Goal: Book appointment/travel/reservation

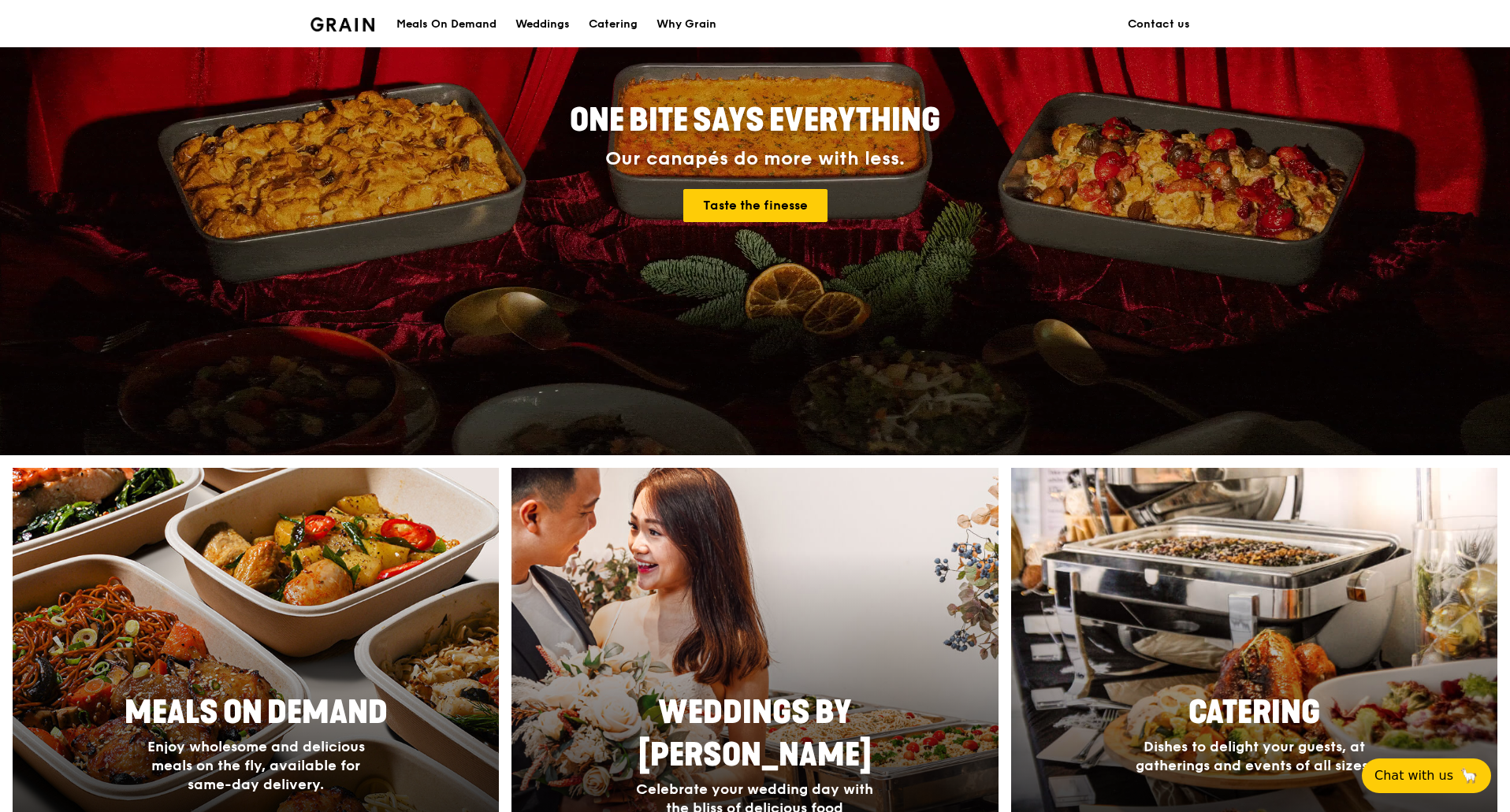
scroll to position [472, 0]
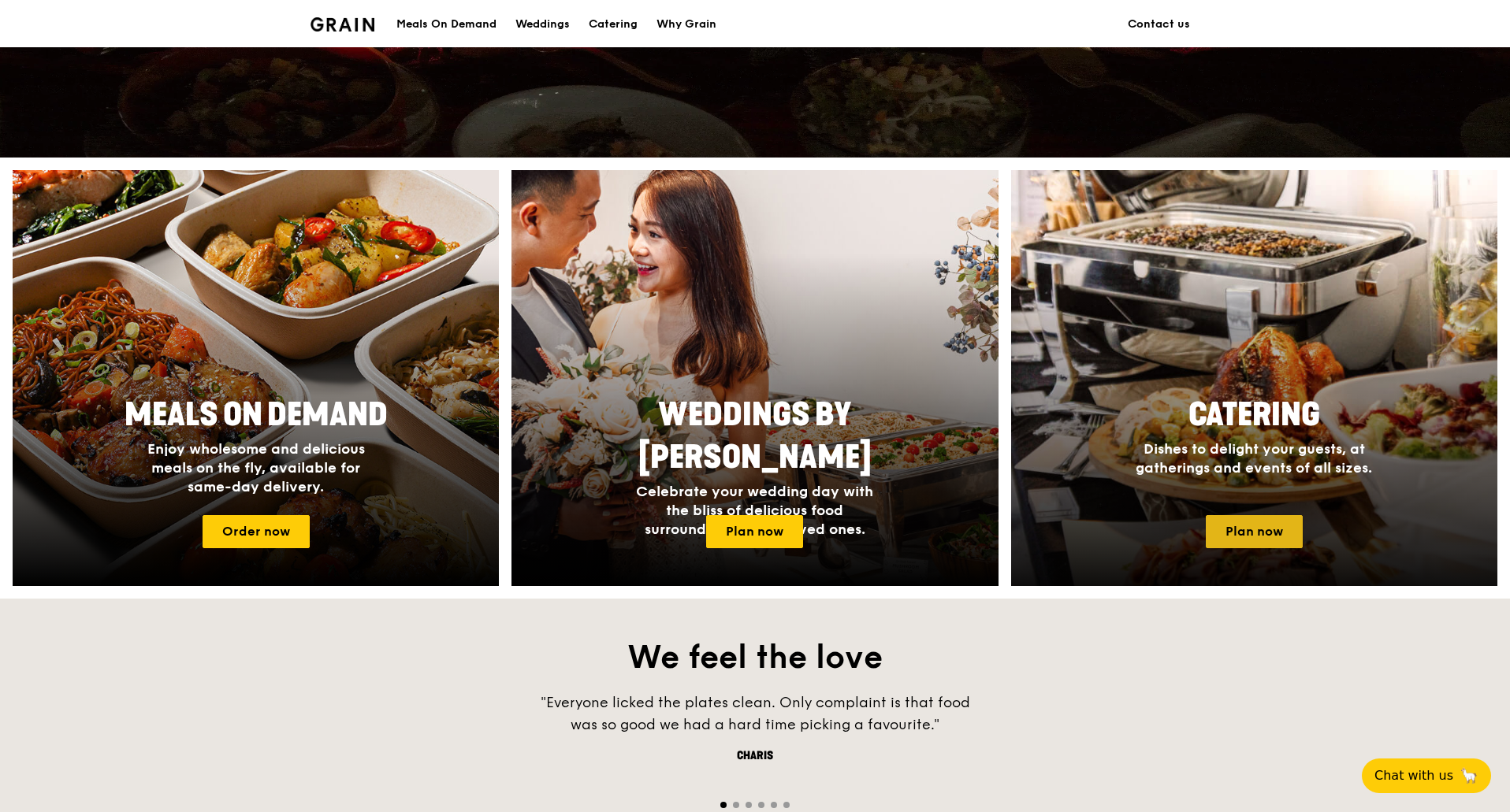
click at [1265, 532] on link "Plan now" at bounding box center [1253, 531] width 97 height 33
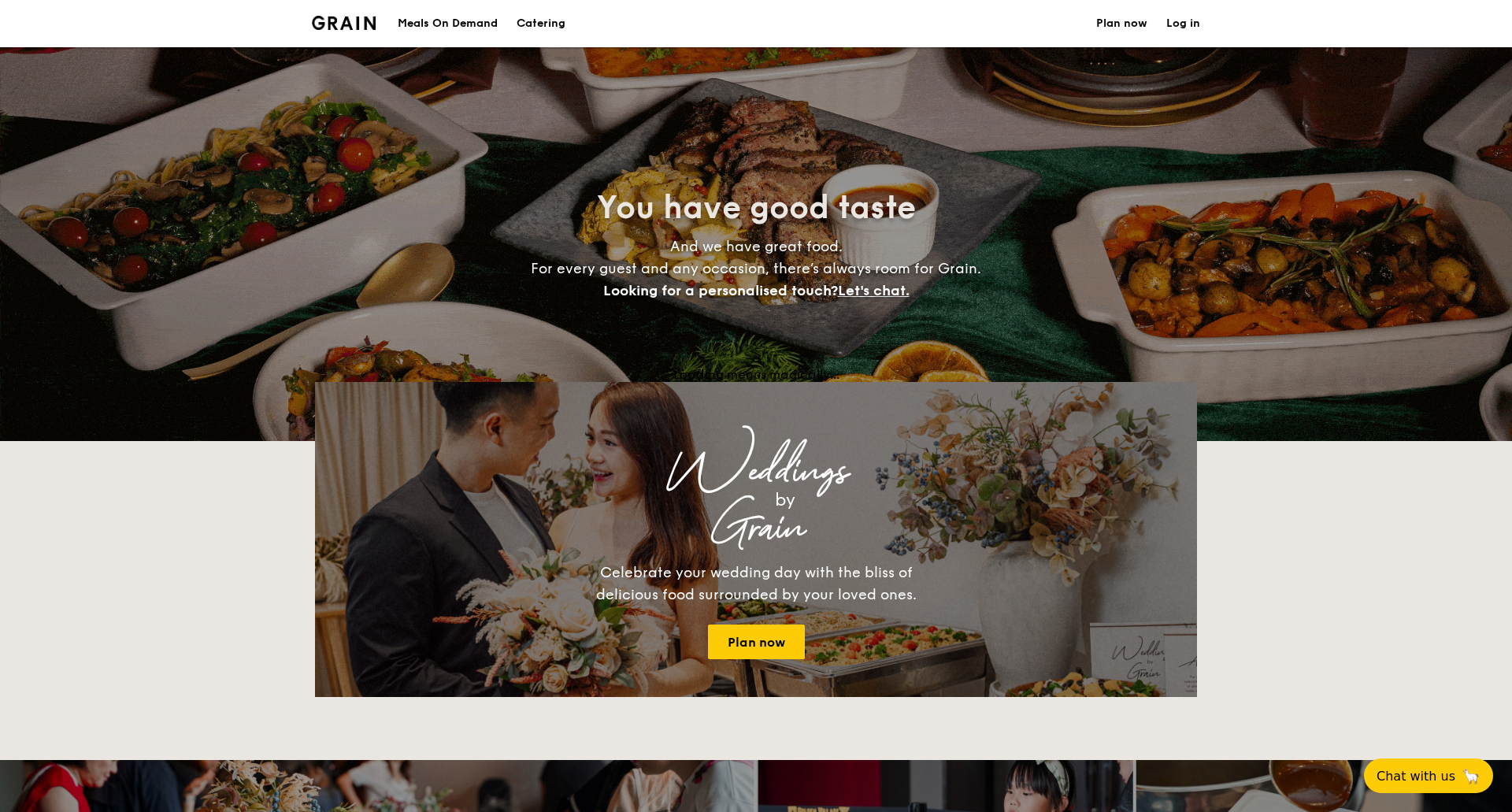
select select
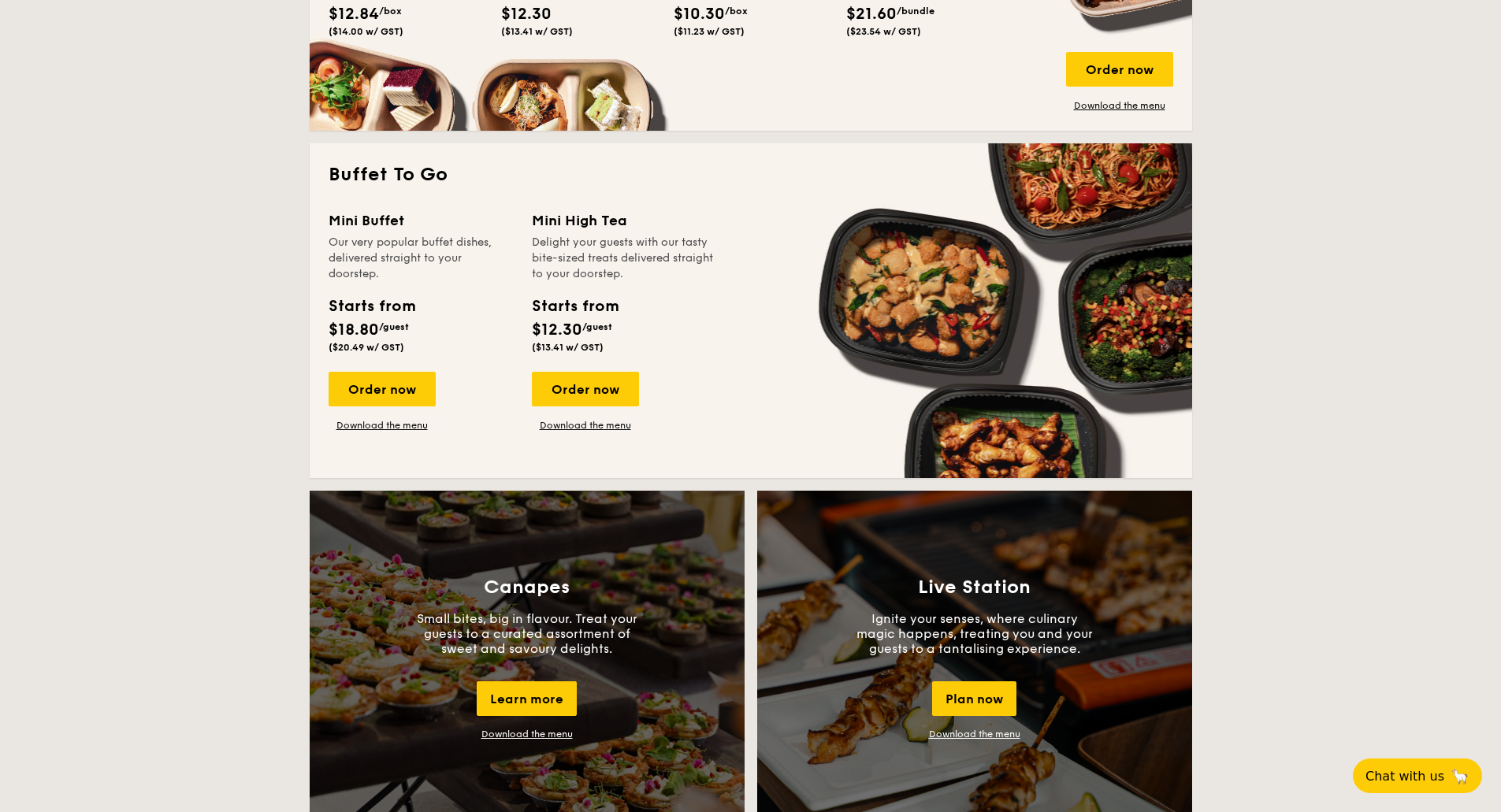
scroll to position [1103, 0]
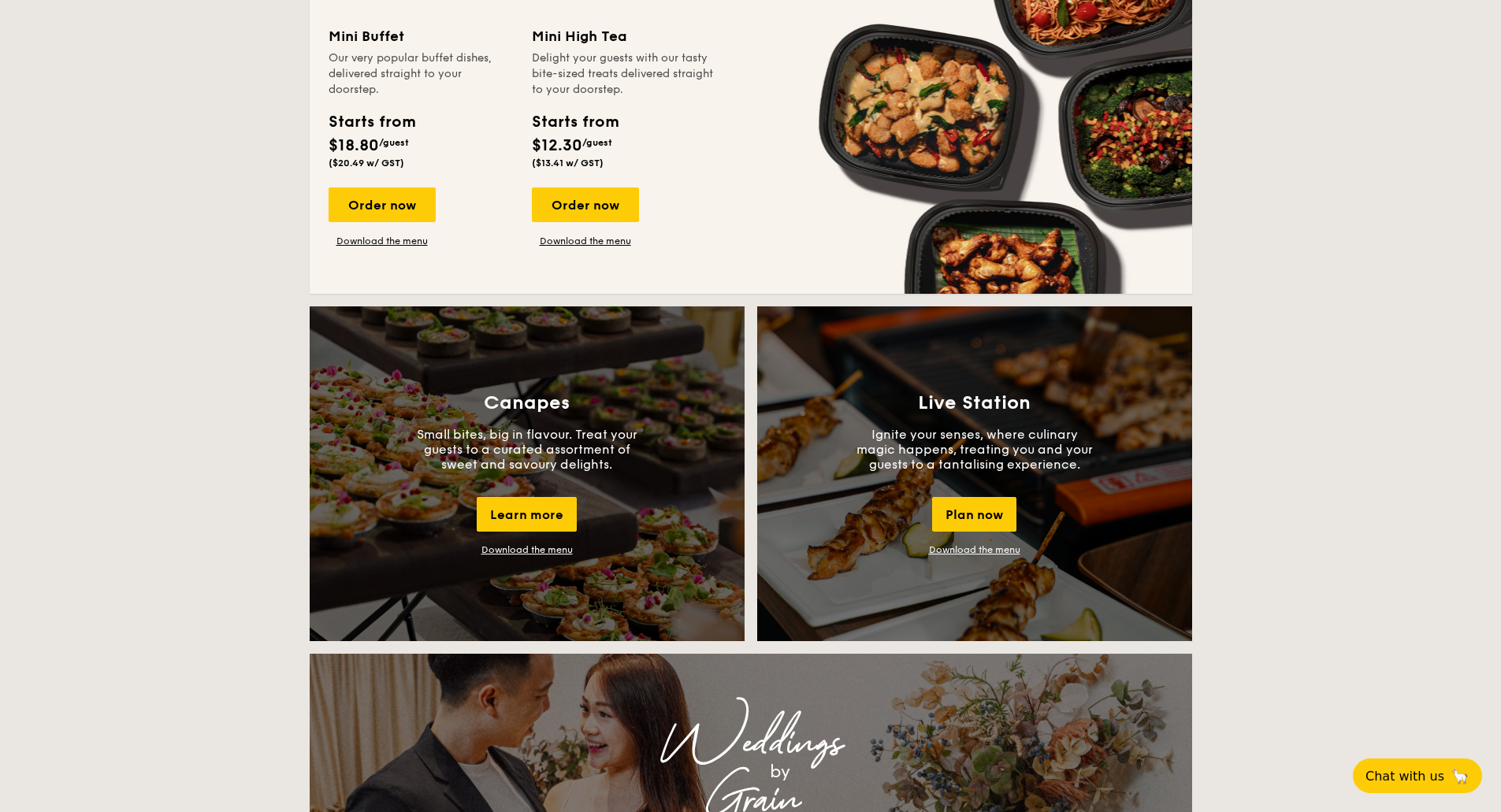
click at [1055, 472] on div "Live Station Ignite your senses, where culinary magic happens, treating you and…" at bounding box center [974, 474] width 435 height 335
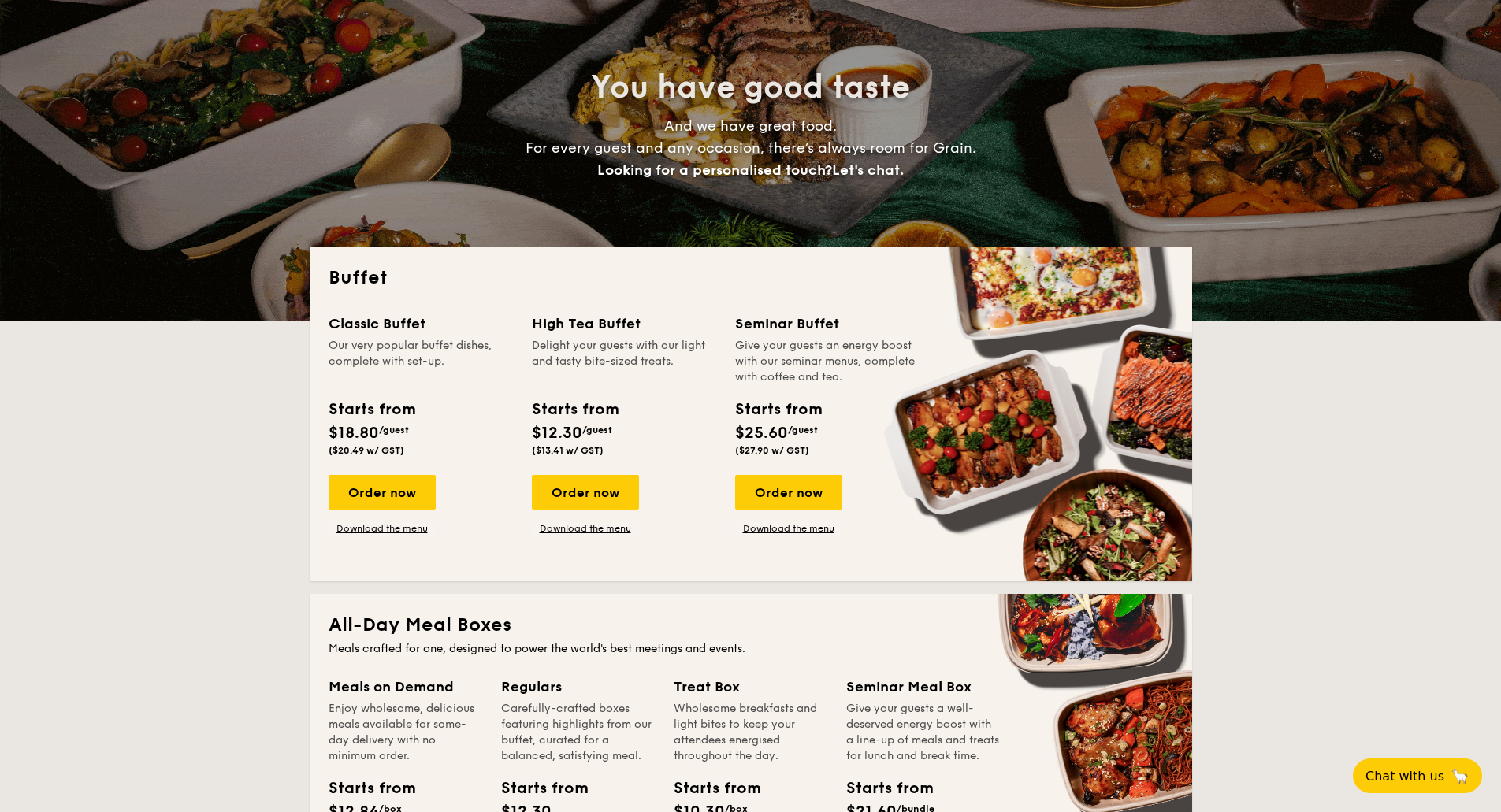
scroll to position [0, 0]
